Goal: Register for event/course

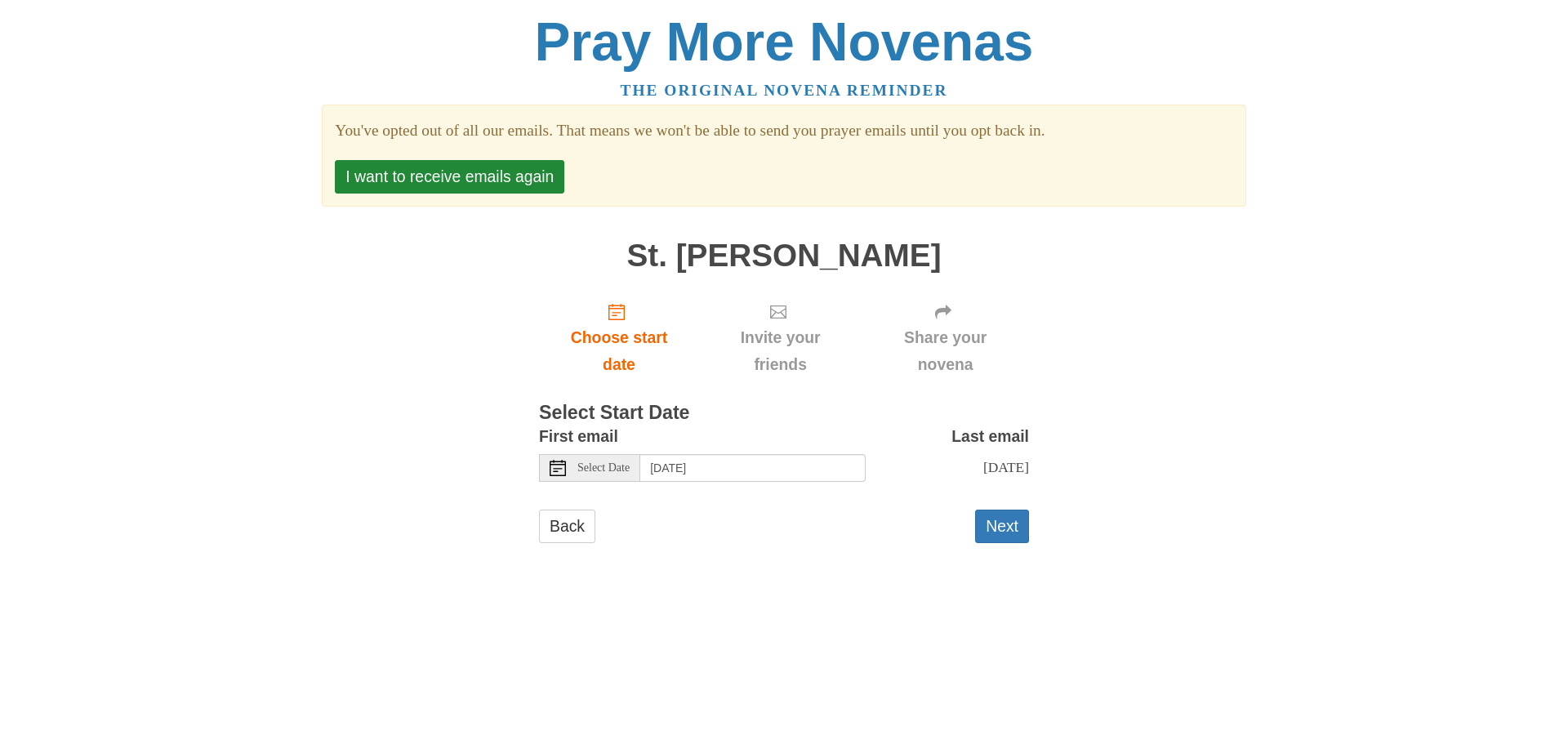
click at [611, 475] on div "Select Date" at bounding box center [589, 468] width 102 height 28
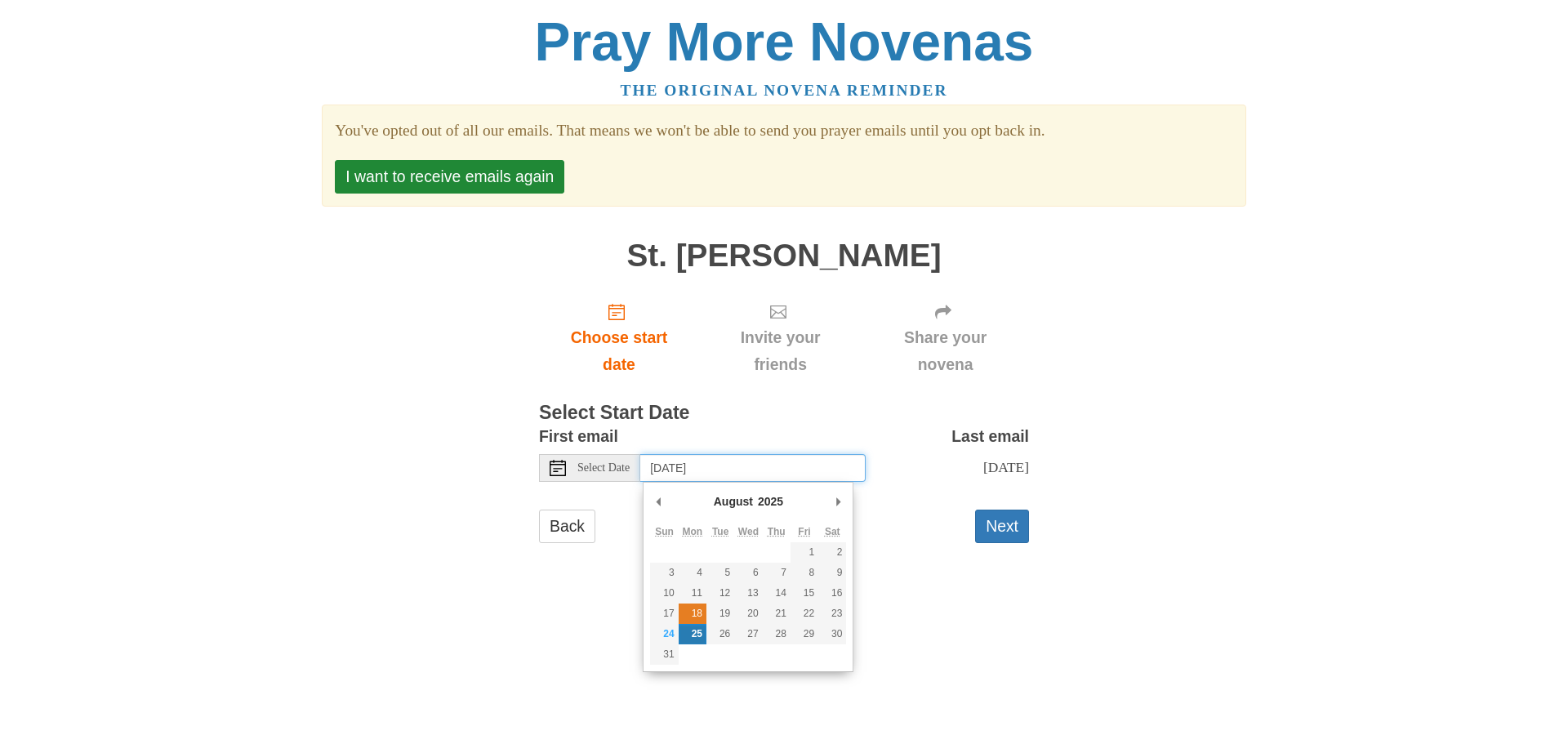
type input "[DATE]"
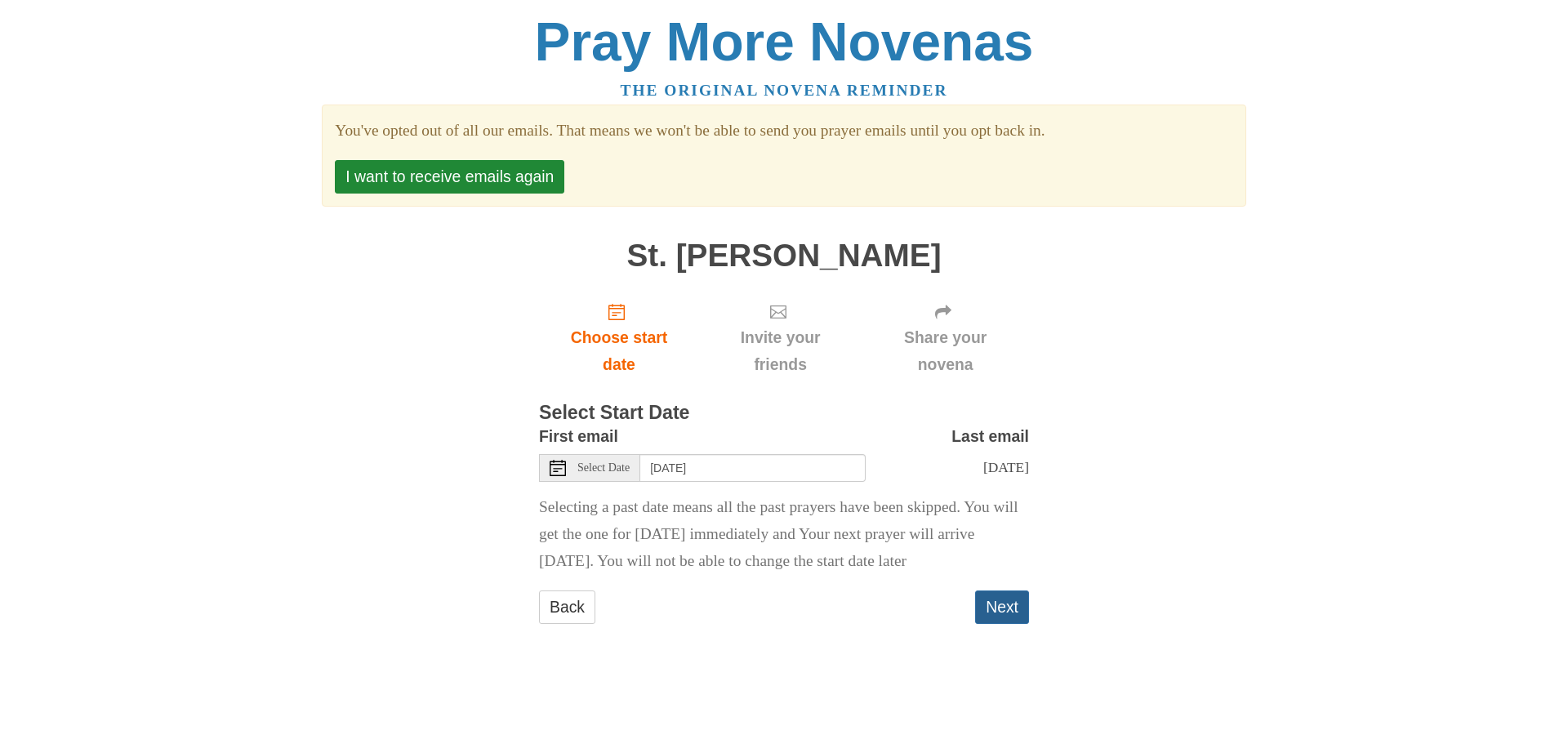
click at [997, 624] on button "Next" at bounding box center [1001, 608] width 54 height 34
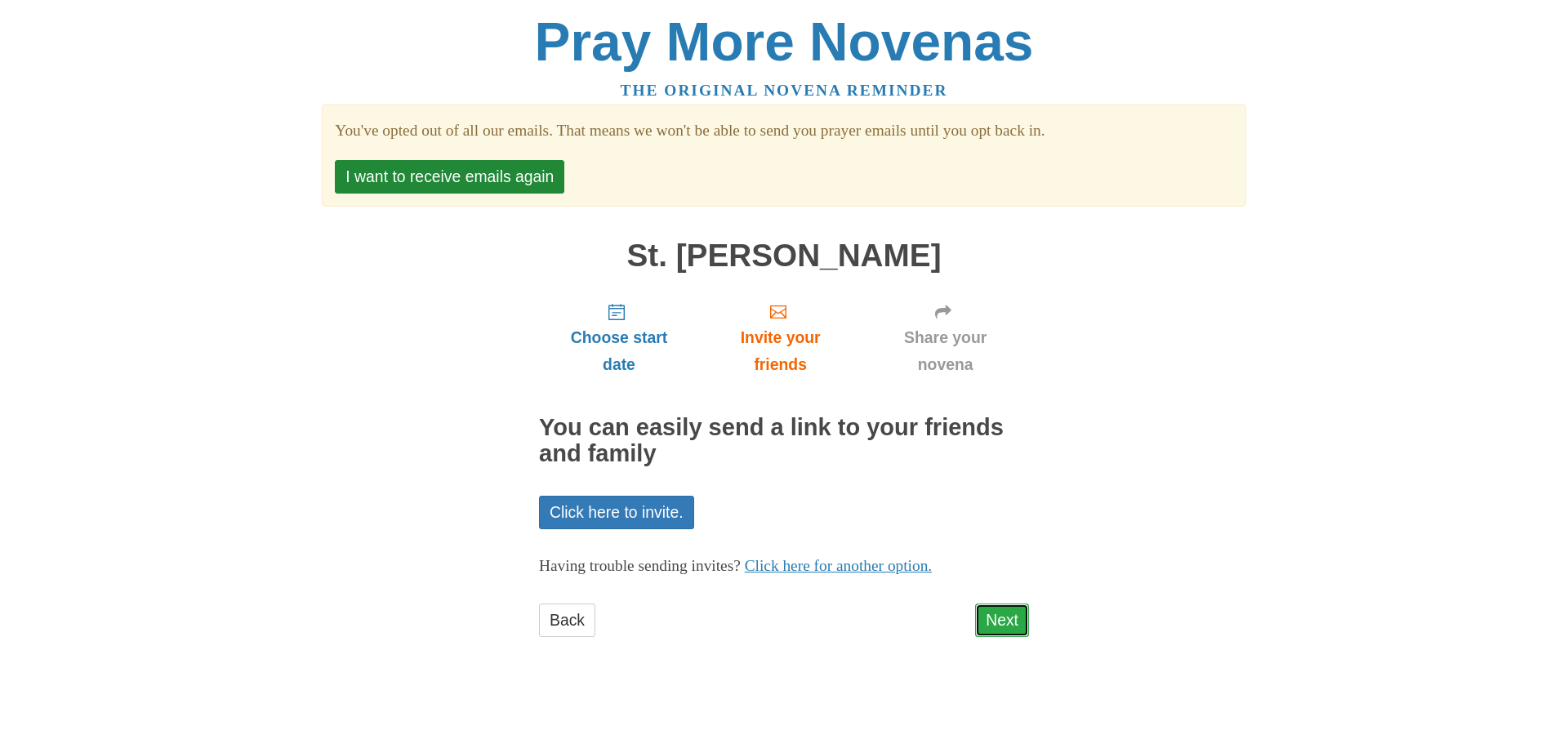
click at [998, 620] on link "Next" at bounding box center [1001, 620] width 54 height 34
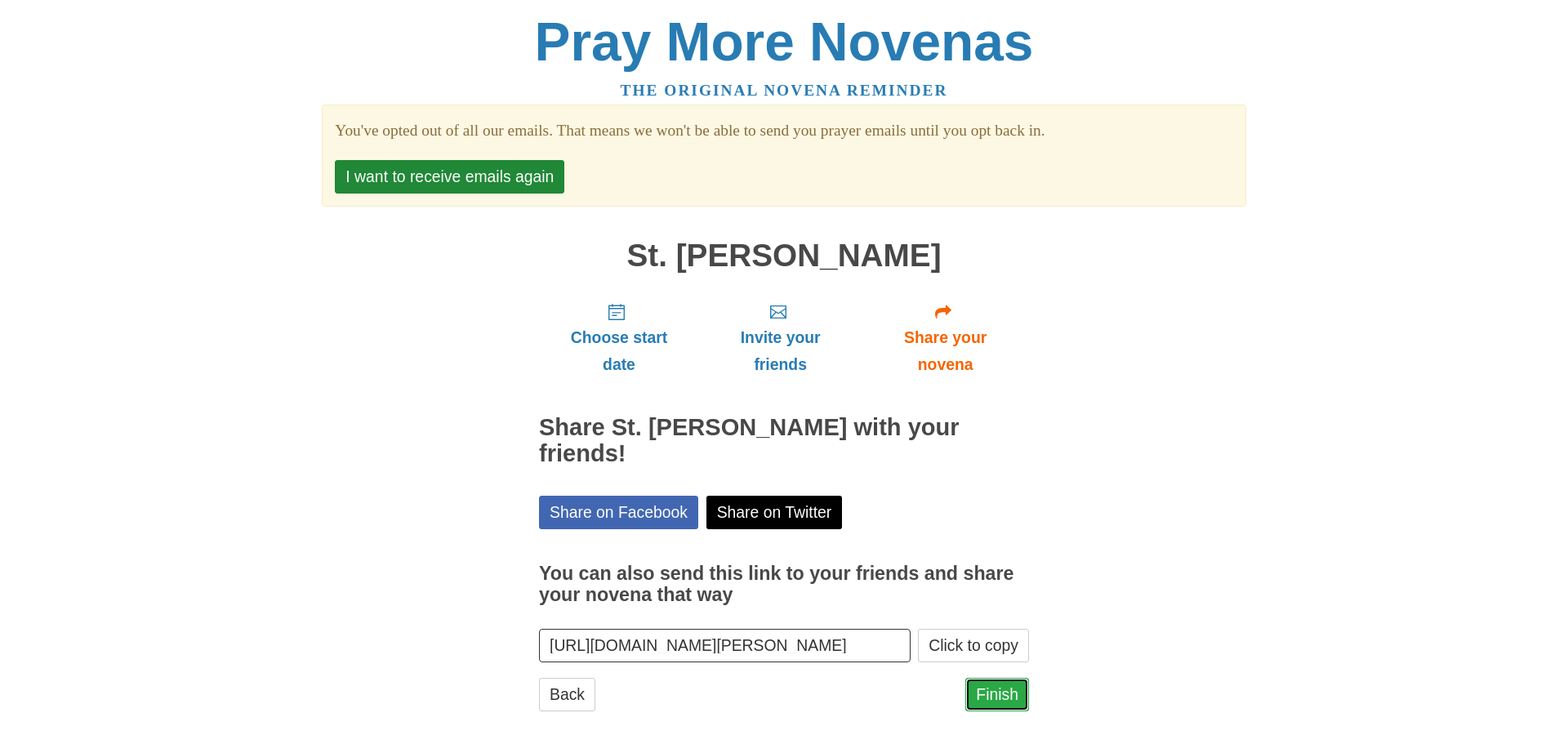
click at [997, 678] on link "Finish" at bounding box center [996, 695] width 63 height 34
